Goal: Complete application form

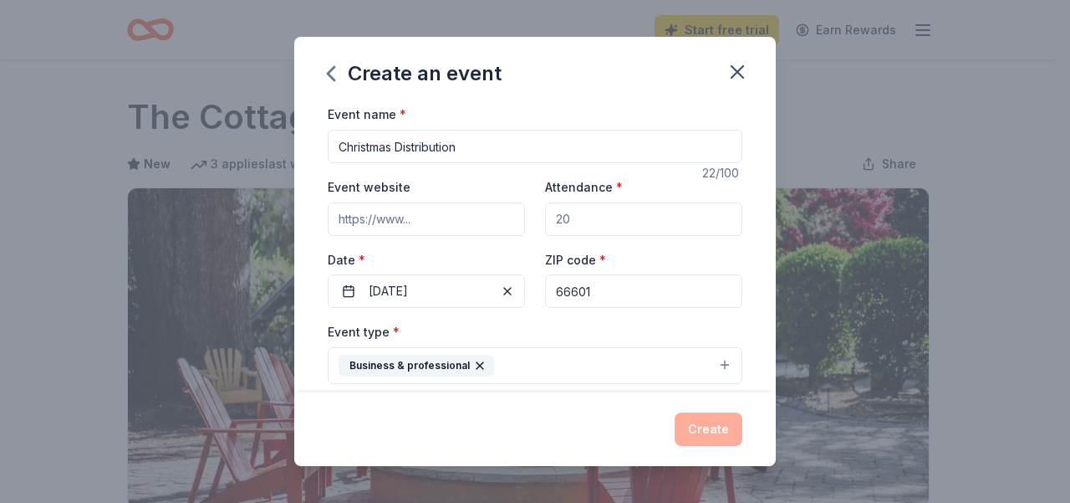
scroll to position [477, 0]
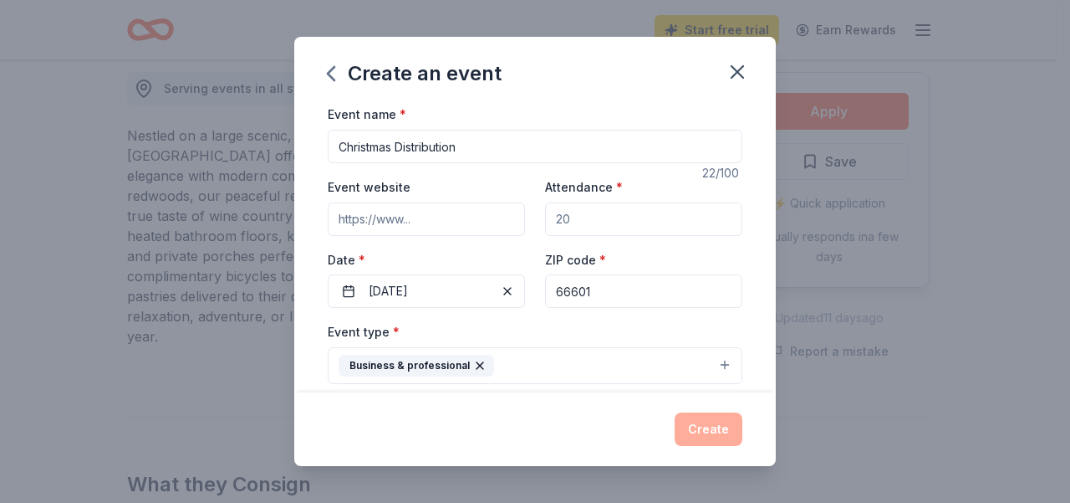
drag, startPoint x: 0, startPoint y: 0, endPoint x: 437, endPoint y: 157, distance: 464.8
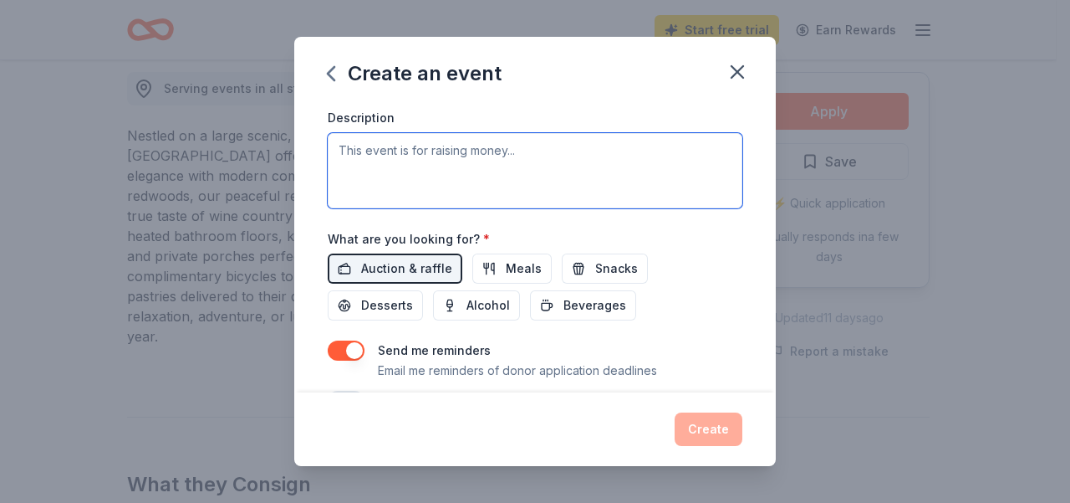
paste textarea "Join The Salvation Army for our annual Christmas Distribution, a celebration of…"
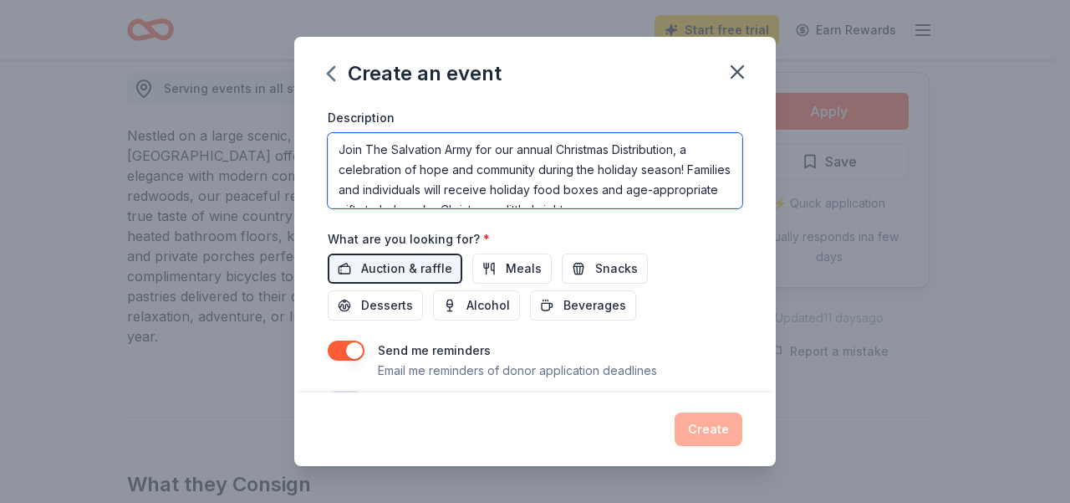
scroll to position [0, 0]
drag, startPoint x: 365, startPoint y: 145, endPoint x: 319, endPoint y: 146, distance: 45.2
click at [319, 146] on div "Event name * Christmas Distribution 22 /100 Event website Attendance * Date * 1…" at bounding box center [535, 248] width 482 height 288
drag, startPoint x: 486, startPoint y: 150, endPoint x: 449, endPoint y: 152, distance: 36.9
click at [449, 152] on textarea "The Salvation Army for our annual Christmas Distribution, a celebration of hope…" at bounding box center [535, 170] width 415 height 75
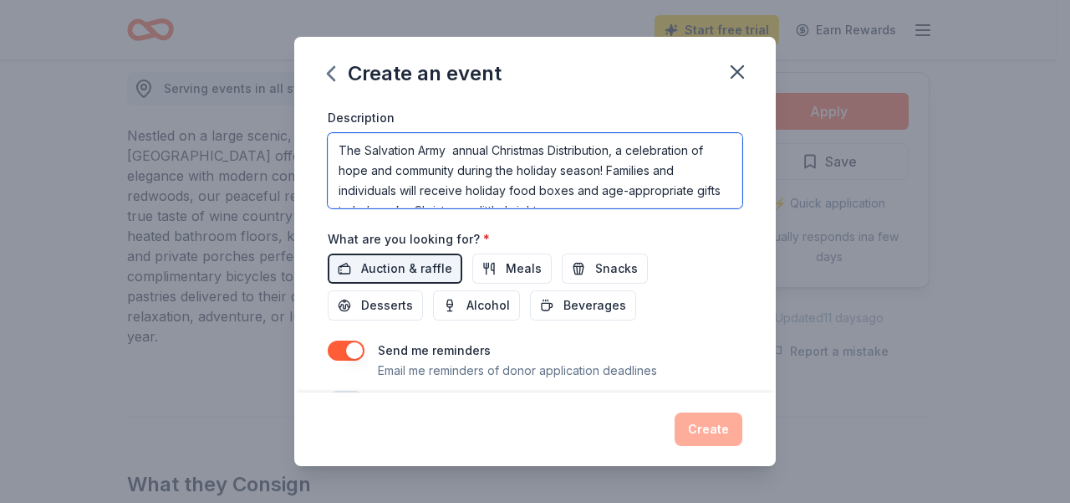
click at [626, 150] on textarea "The Salvation Army annual Christmas Distribution, a celebration of hope and com…" at bounding box center [535, 170] width 415 height 75
click at [621, 147] on textarea "The Salvation Army annual Christmas Distribution, a celebration of hope and com…" at bounding box center [535, 170] width 415 height 75
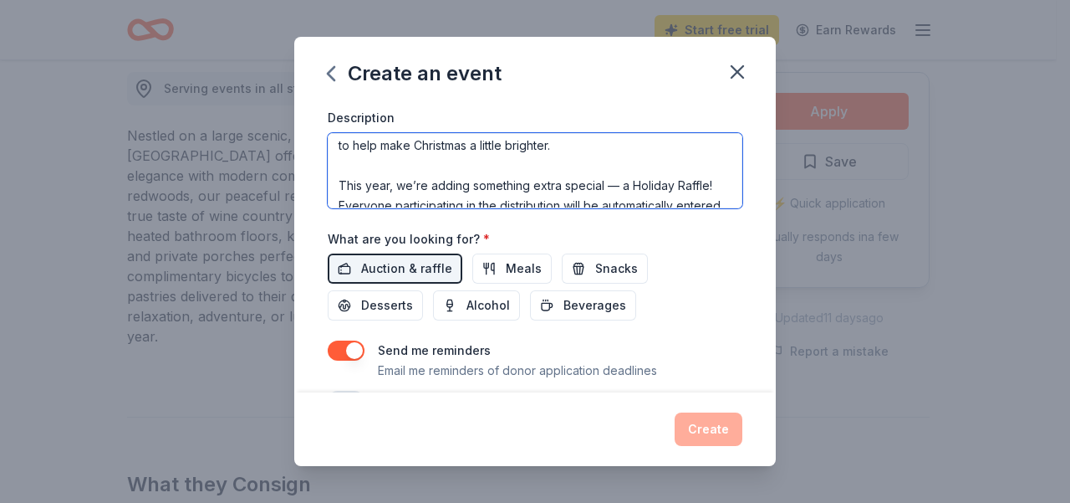
scroll to position [66, 0]
click at [371, 158] on textarea "The Salvation Army annual Christmas Distribution, is a celebration of hope and …" at bounding box center [535, 170] width 415 height 75
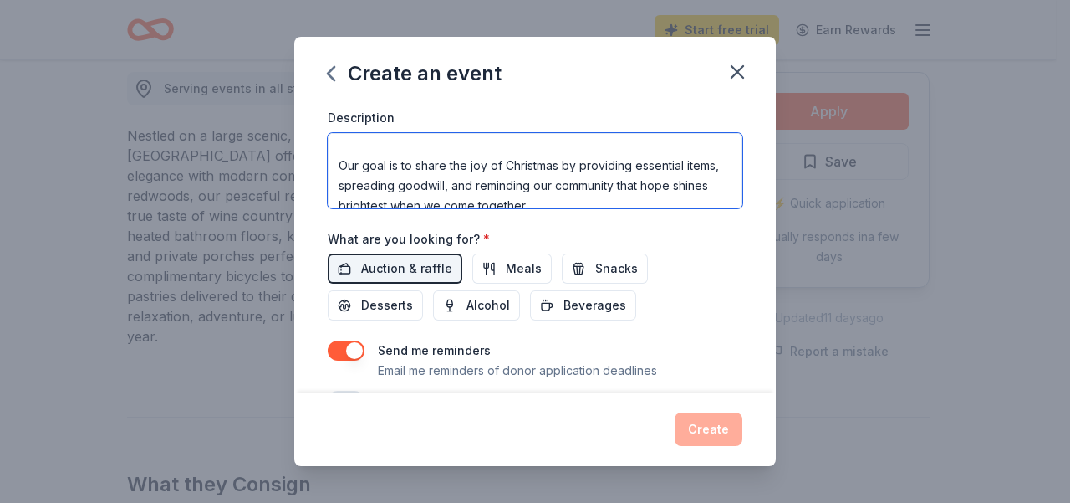
scroll to position [166, 0]
click at [340, 161] on textarea "The Salvation Army annual Christmas Distribution, is a celebration of hope and …" at bounding box center [535, 170] width 415 height 75
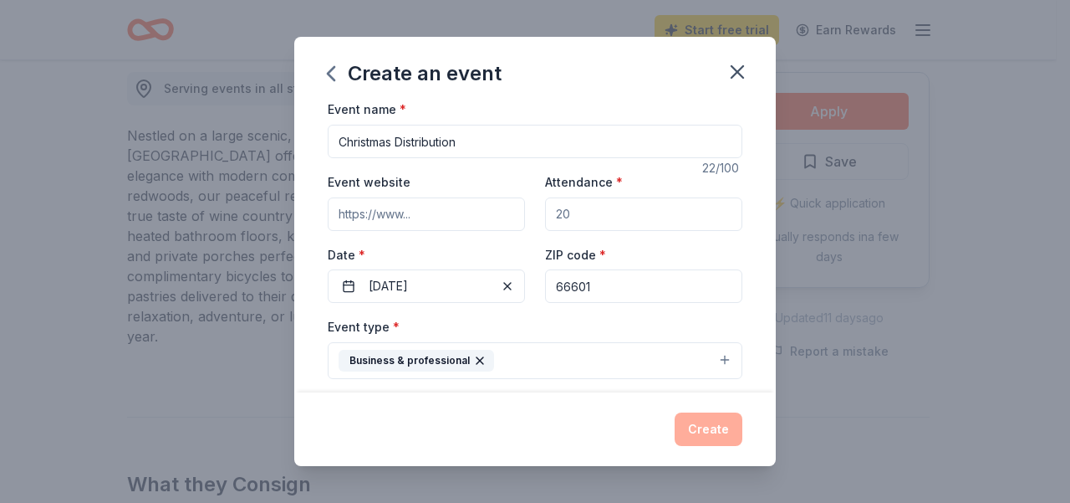
scroll to position [0, 0]
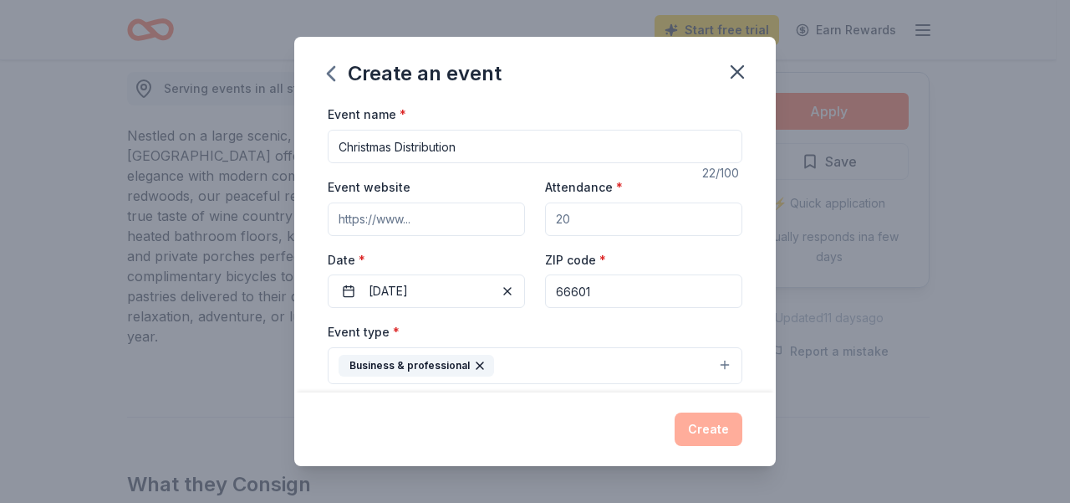
type textarea "The Salvation Army annual Christmas Distribution, is a celebration of hope and …"
click at [589, 214] on input "Attendance *" at bounding box center [643, 218] width 197 height 33
drag, startPoint x: 591, startPoint y: 216, endPoint x: 538, endPoint y: 208, distance: 54.0
click at [545, 208] on input "Attendance *" at bounding box center [643, 218] width 197 height 33
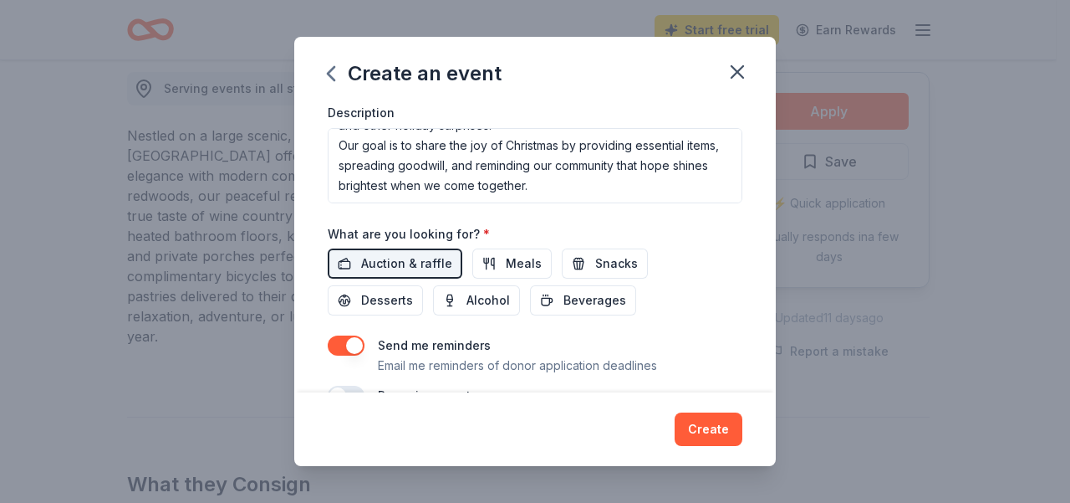
scroll to position [512, 0]
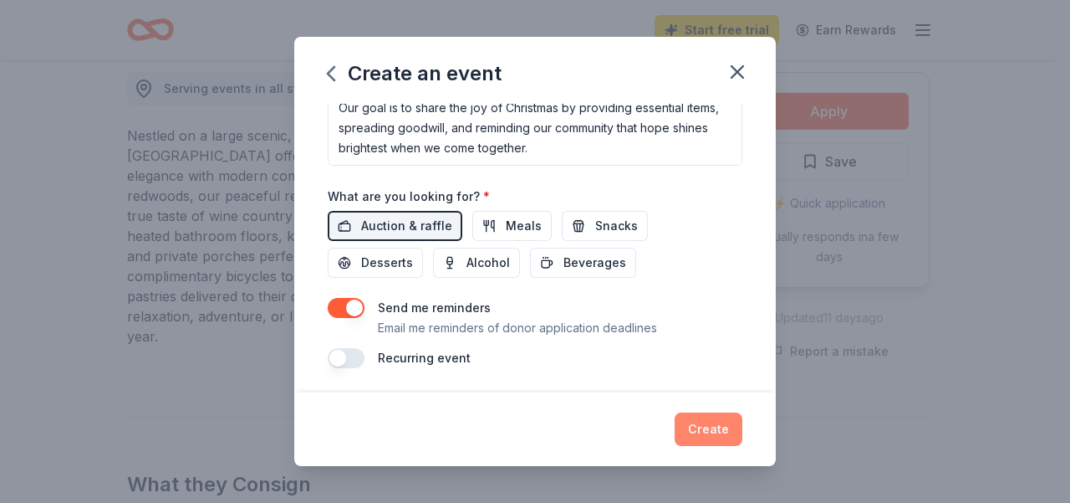
type input "250"
click at [694, 430] on button "Create" at bounding box center [709, 428] width 68 height 33
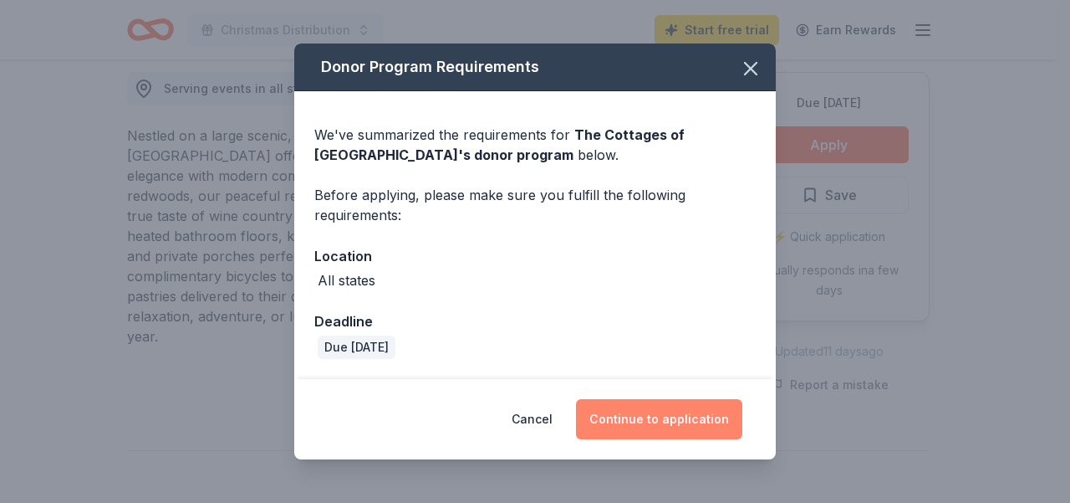
click at [671, 412] on button "Continue to application" at bounding box center [659, 419] width 166 height 40
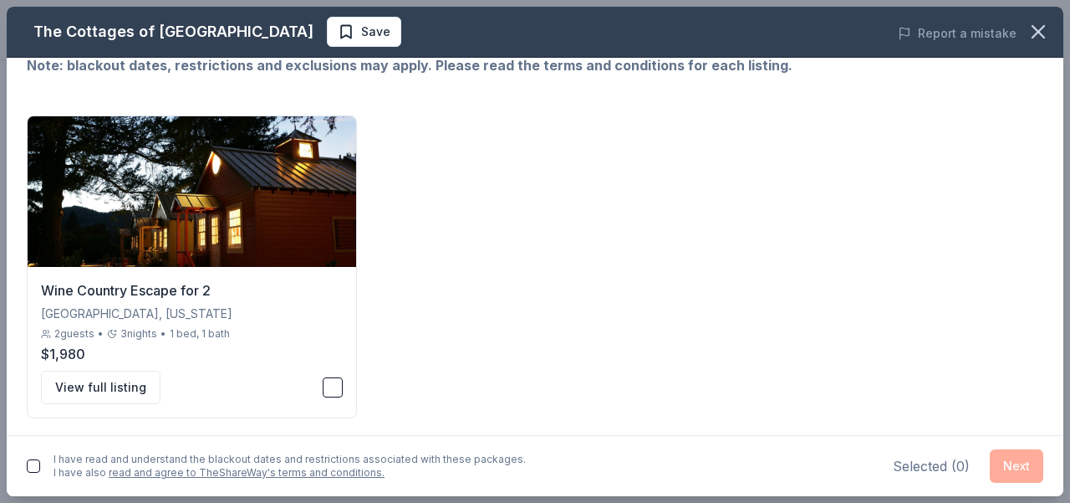
scroll to position [79, 0]
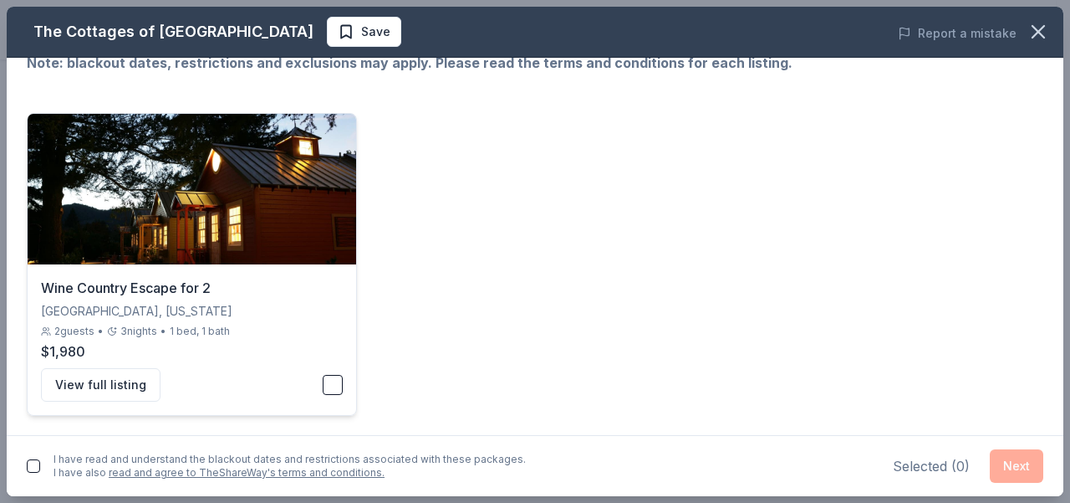
click at [333, 380] on button "button" at bounding box center [333, 385] width 20 height 20
click at [68, 382] on button "View full listing" at bounding box center [101, 384] width 120 height 33
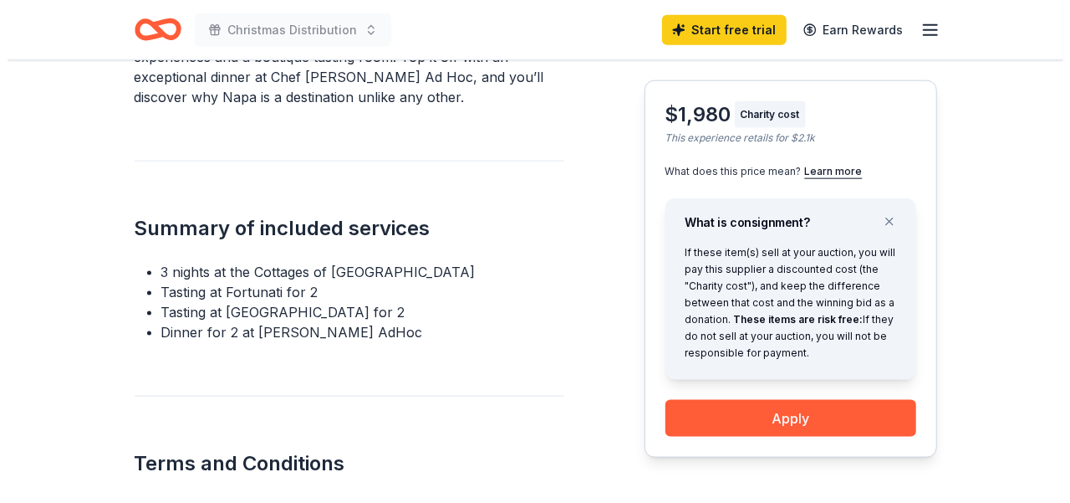
scroll to position [921, 0]
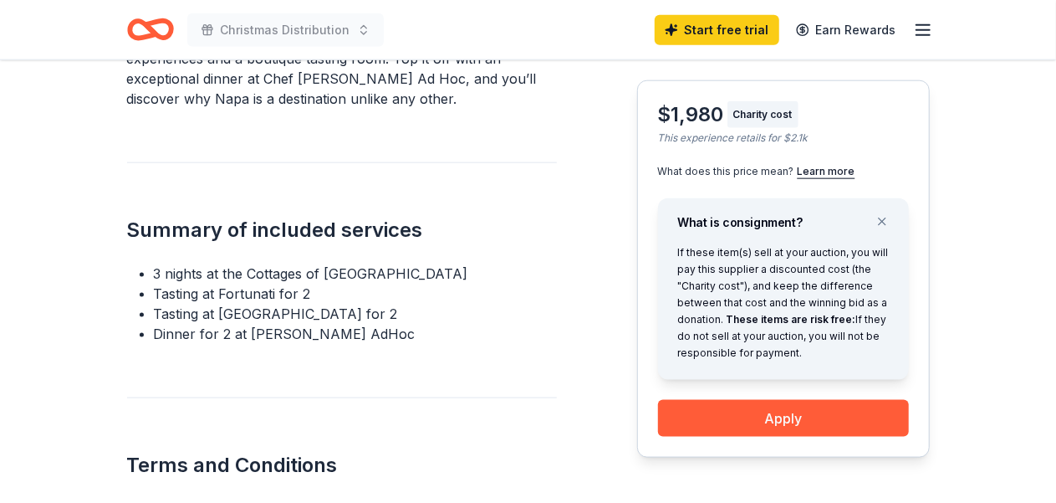
click at [763, 437] on div "$1,980 Charity cost This experience retails for $2.1k What does this price mean…" at bounding box center [783, 268] width 293 height 377
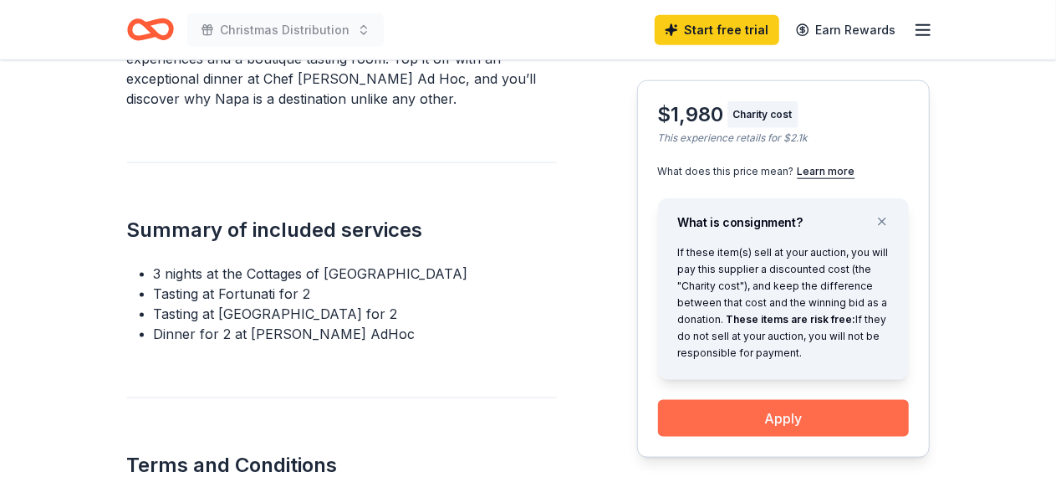
click at [759, 410] on button "Apply" at bounding box center [783, 418] width 251 height 37
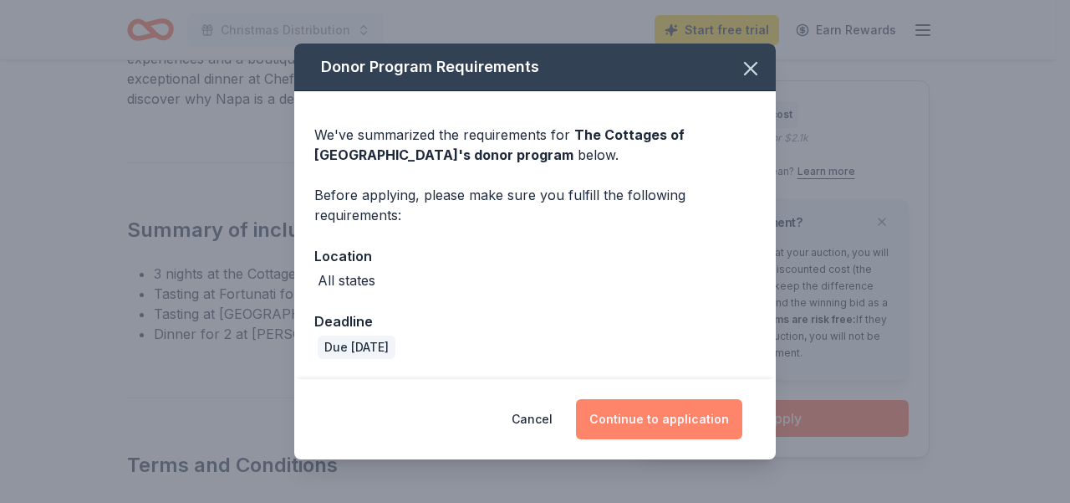
click at [691, 407] on button "Continue to application" at bounding box center [659, 419] width 166 height 40
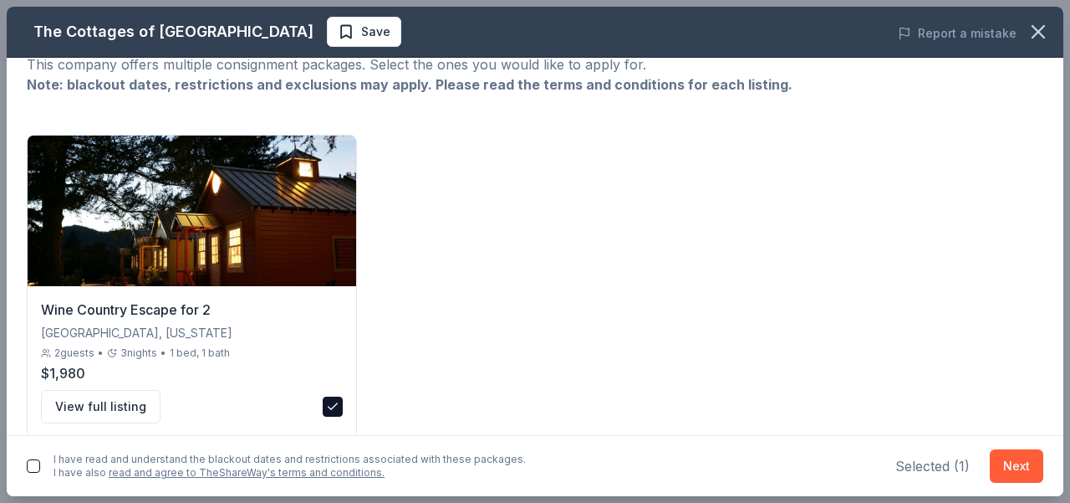
scroll to position [79, 0]
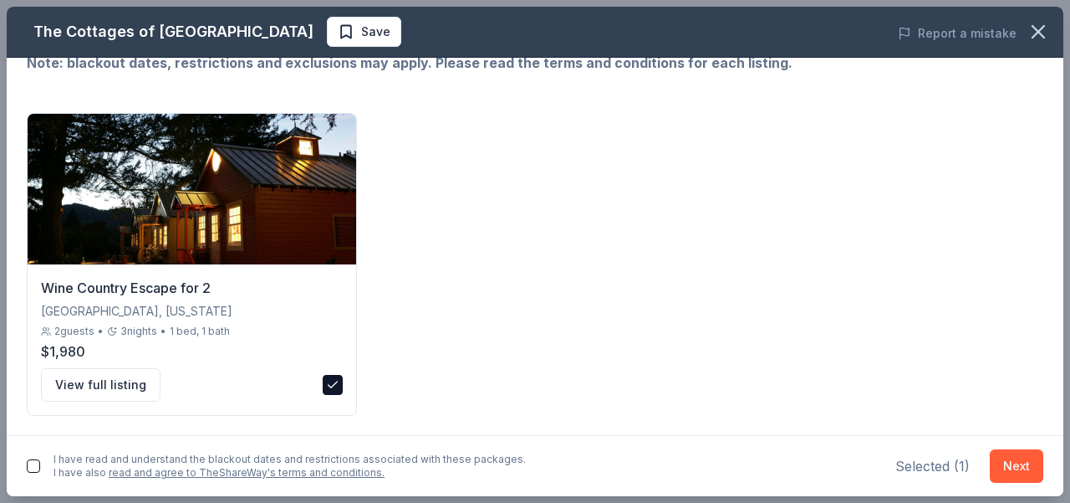
click at [157, 475] on link "read and agree to TheShareWay's terms and conditions." at bounding box center [247, 472] width 276 height 13
click at [1026, 467] on button "Next" at bounding box center [1017, 465] width 54 height 33
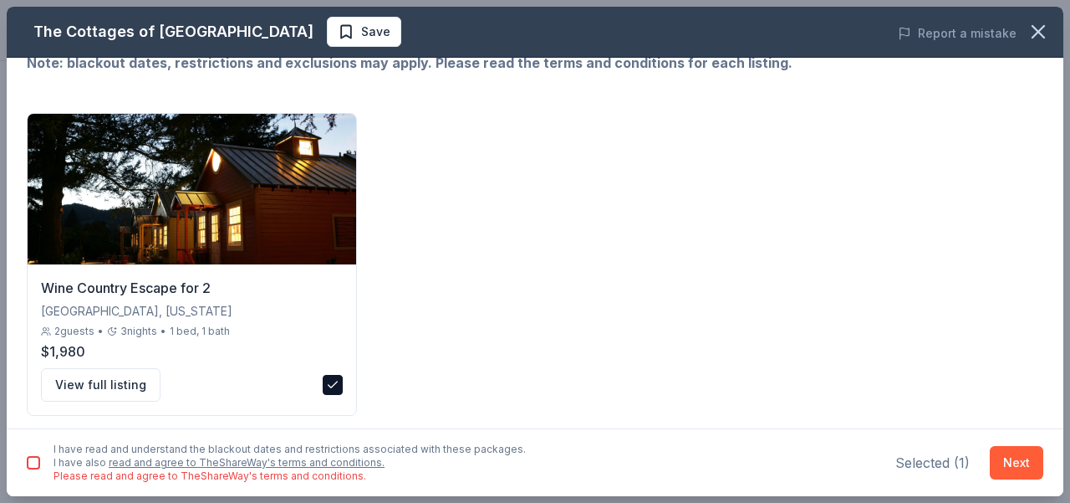
click at [35, 464] on button "button" at bounding box center [33, 462] width 13 height 13
click at [1030, 469] on button "Next" at bounding box center [1017, 462] width 54 height 33
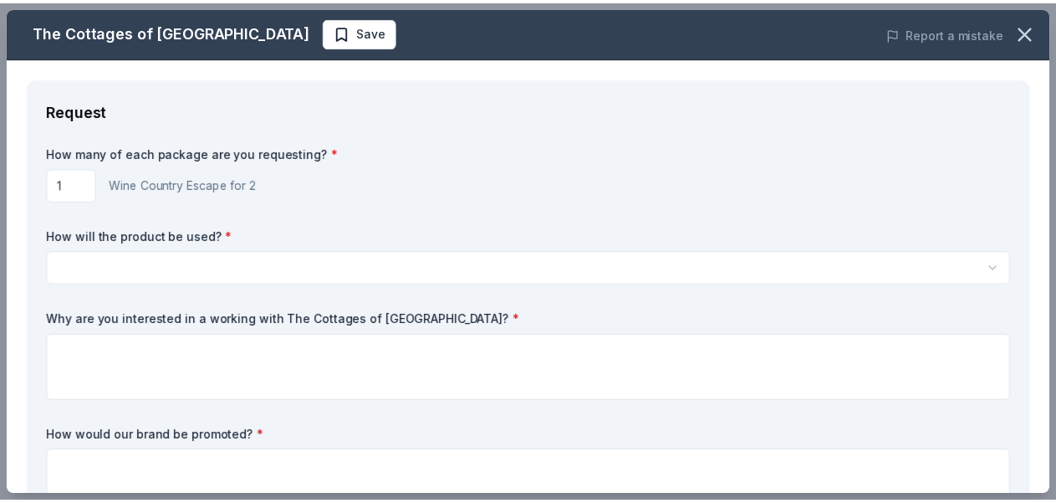
scroll to position [0, 0]
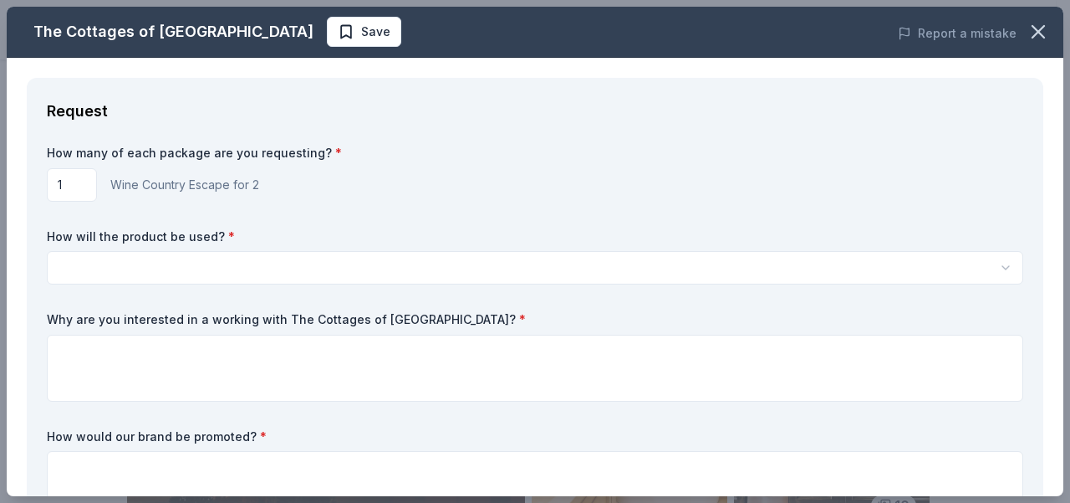
click at [209, 258] on html "Christmas Distribution Start free trial Earn Rewards Back to The Cottages of [G…" at bounding box center [535, 251] width 1070 height 503
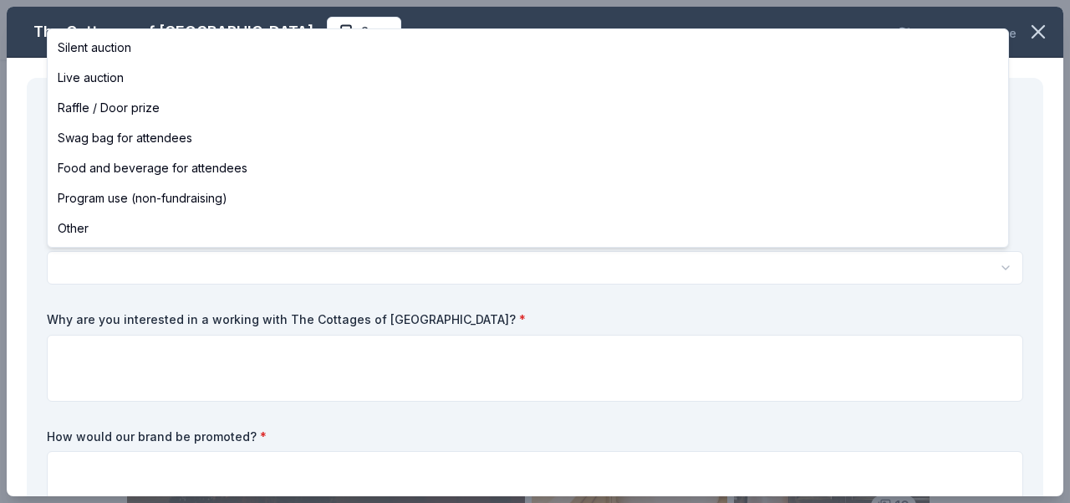
select select "raffleDoorPrize"
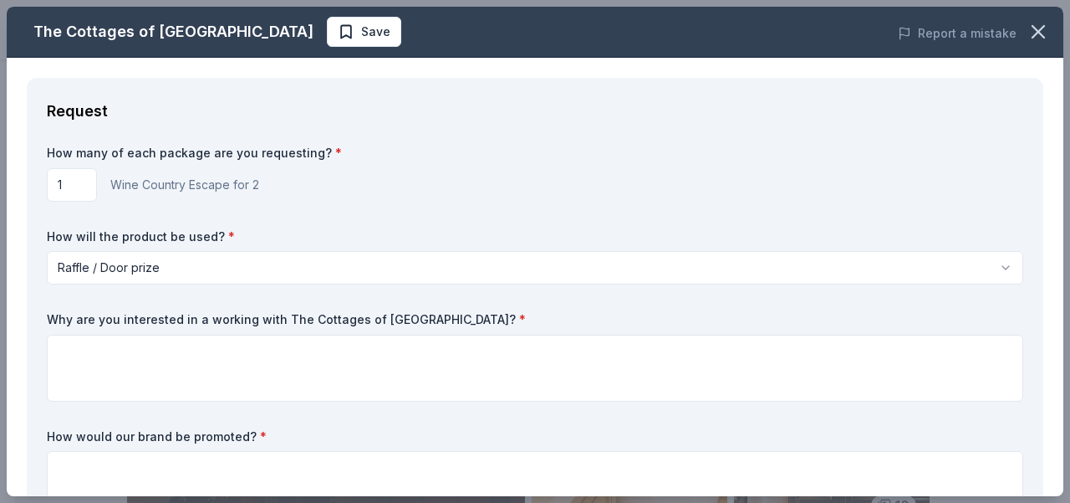
click at [165, 273] on html "Christmas Distribution Apply Back to The Cottages of [GEOGRAPHIC_DATA] 10 [GEOG…" at bounding box center [535, 251] width 1070 height 503
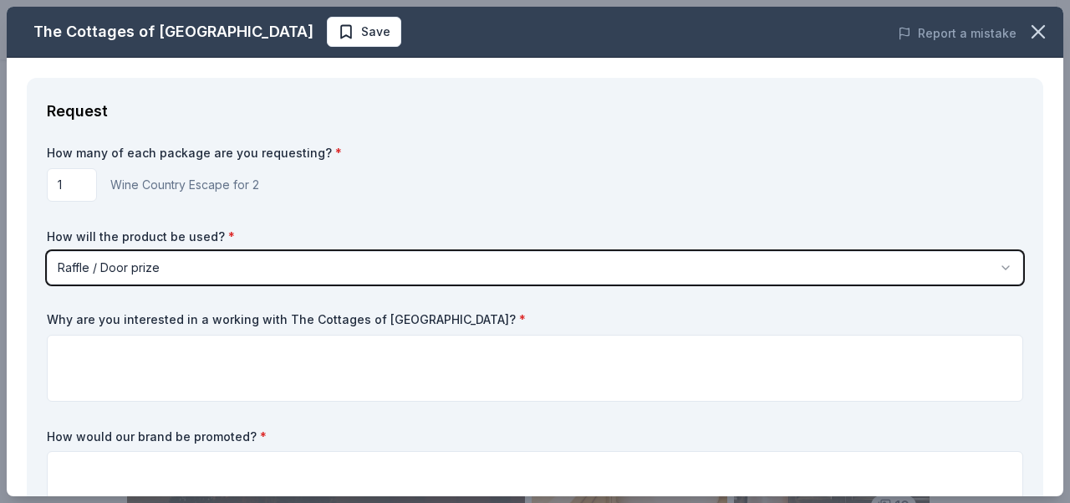
click at [165, 273] on html "Christmas Distribution Apply Back to The Cottages of [GEOGRAPHIC_DATA] 10 [GEOG…" at bounding box center [535, 251] width 1070 height 503
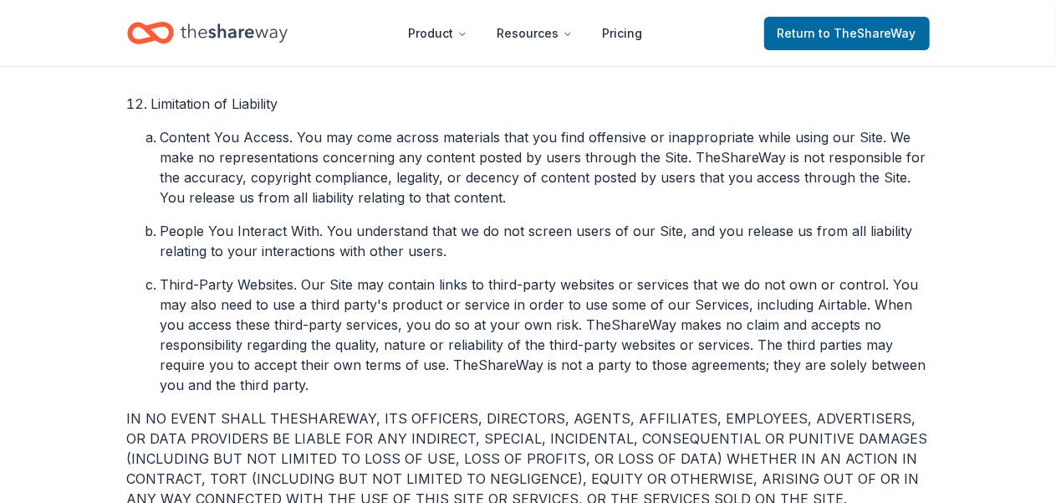
scroll to position [3318, 0]
